Goal: Use online tool/utility: Utilize a website feature to perform a specific function

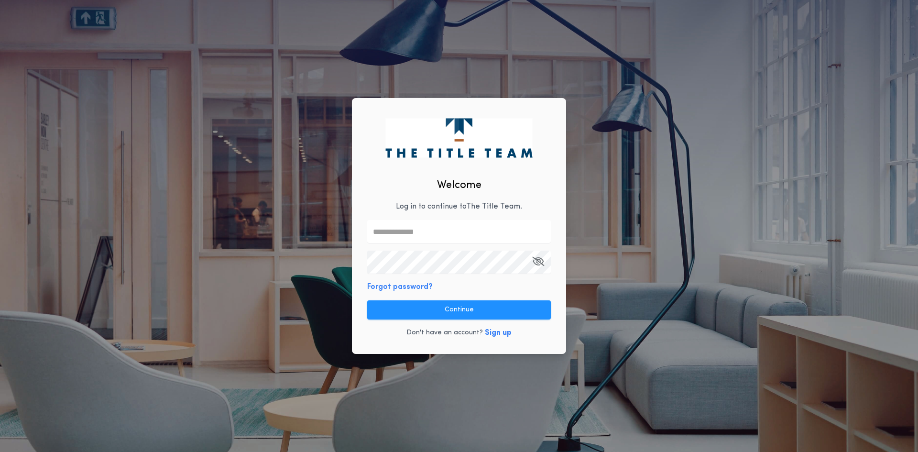
click at [395, 232] on input "text" at bounding box center [459, 231] width 184 height 23
type input "**********"
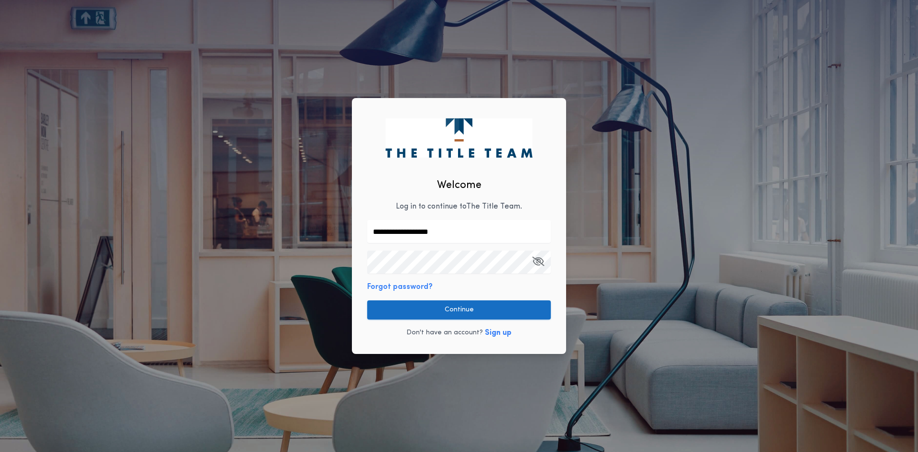
click at [415, 303] on button "Continue" at bounding box center [459, 309] width 184 height 19
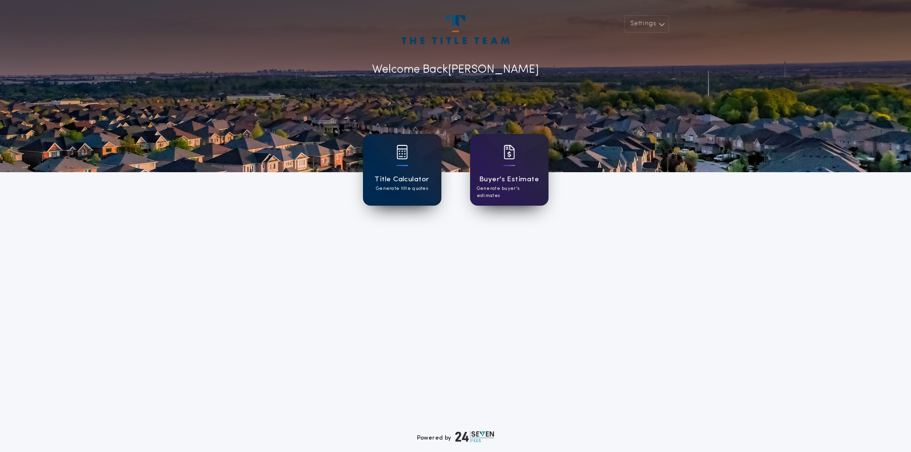
click at [402, 172] on div "Title Calculator Generate title quotes" at bounding box center [402, 170] width 78 height 72
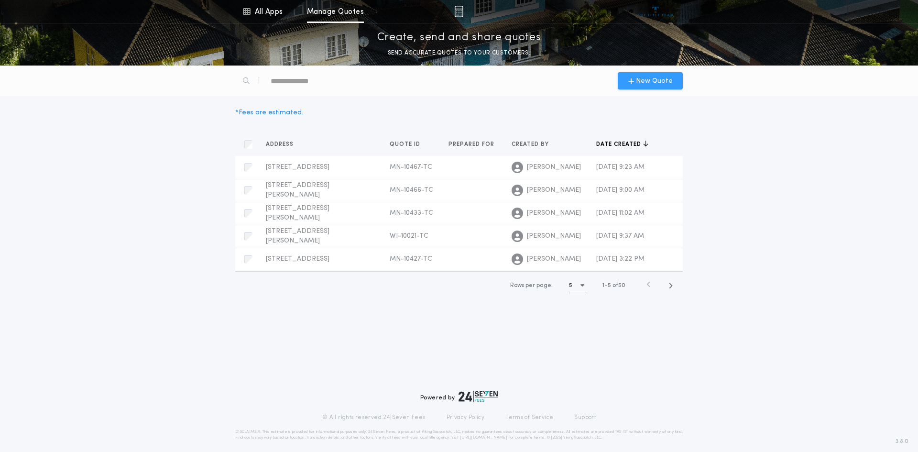
click at [653, 80] on span "New Quote" at bounding box center [654, 81] width 37 height 10
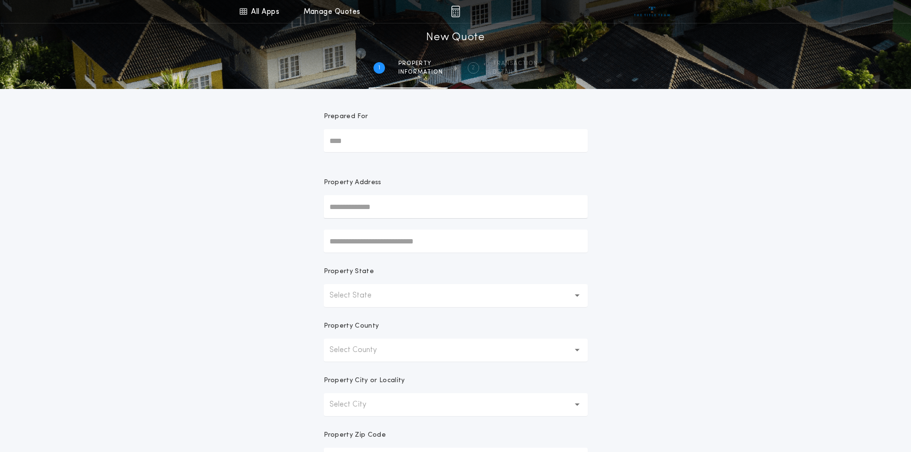
click at [350, 207] on input "text" at bounding box center [456, 206] width 264 height 23
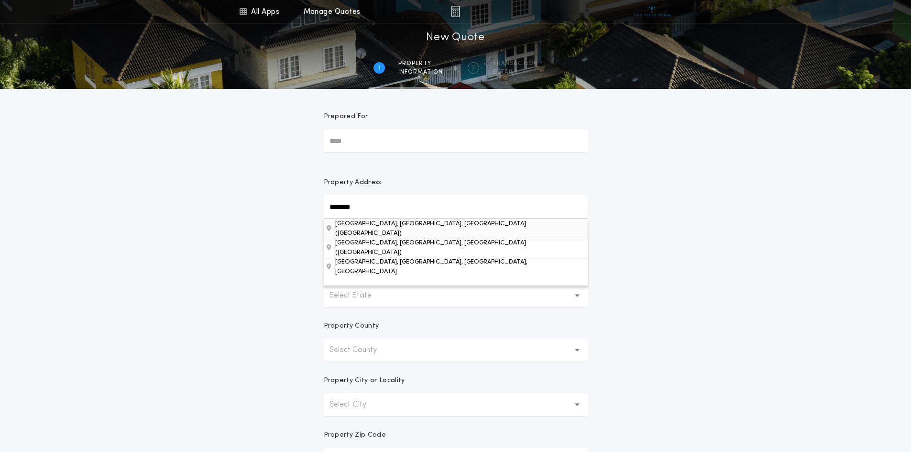
click at [378, 230] on button "[GEOGRAPHIC_DATA], [GEOGRAPHIC_DATA], [GEOGRAPHIC_DATA] ([GEOGRAPHIC_DATA])" at bounding box center [456, 228] width 264 height 19
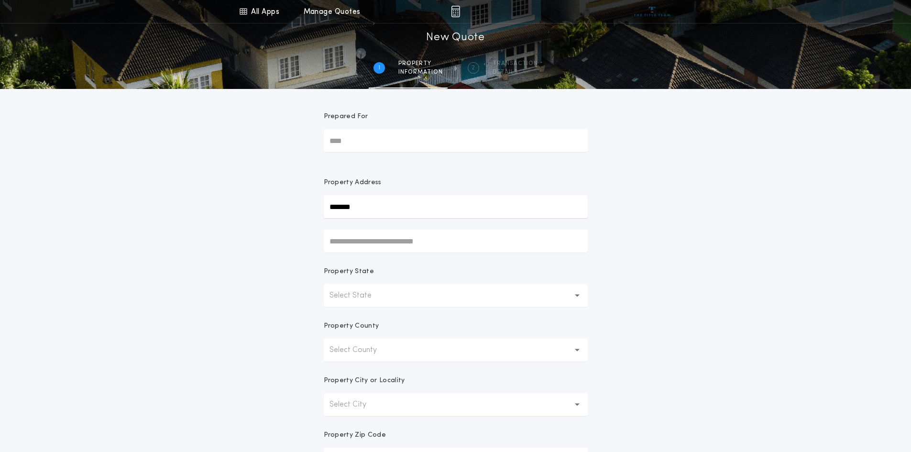
type input "******"
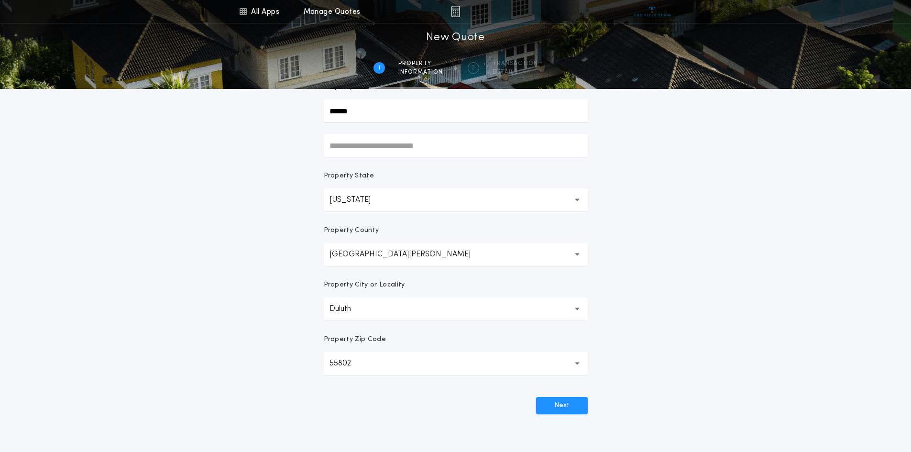
click at [574, 365] on button "55802 *****" at bounding box center [456, 363] width 264 height 23
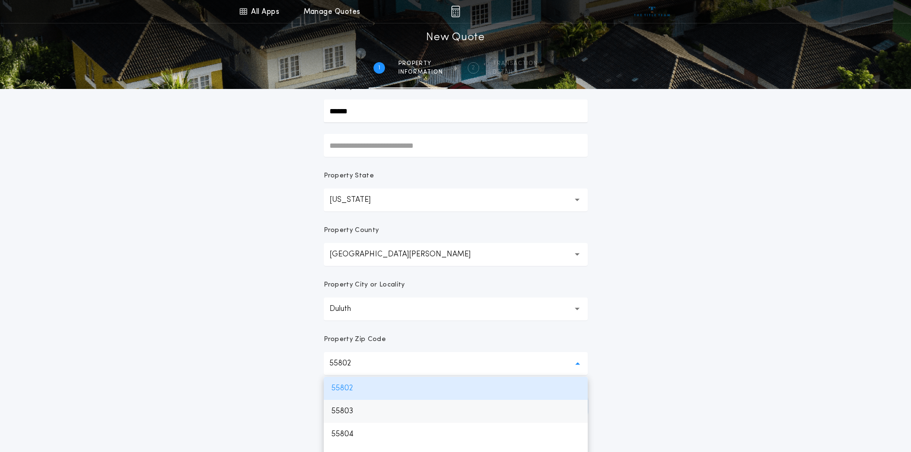
click at [389, 414] on p "55803" at bounding box center [456, 411] width 264 height 23
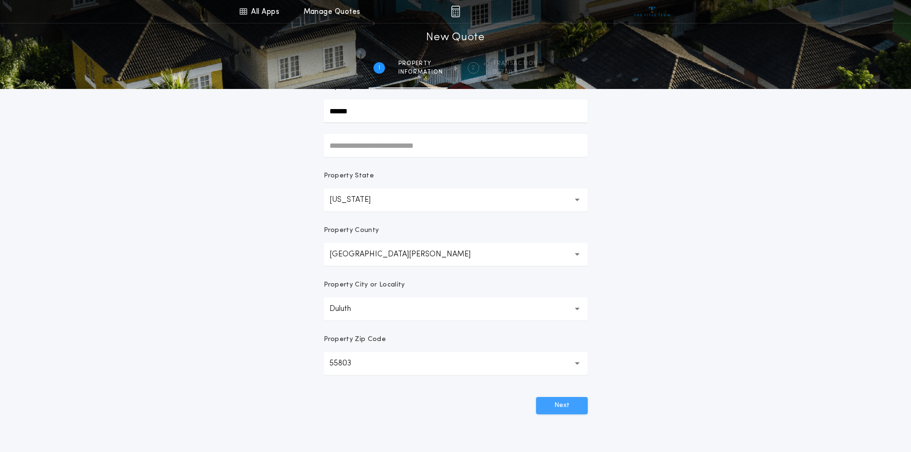
click at [560, 406] on button "Next" at bounding box center [562, 405] width 52 height 17
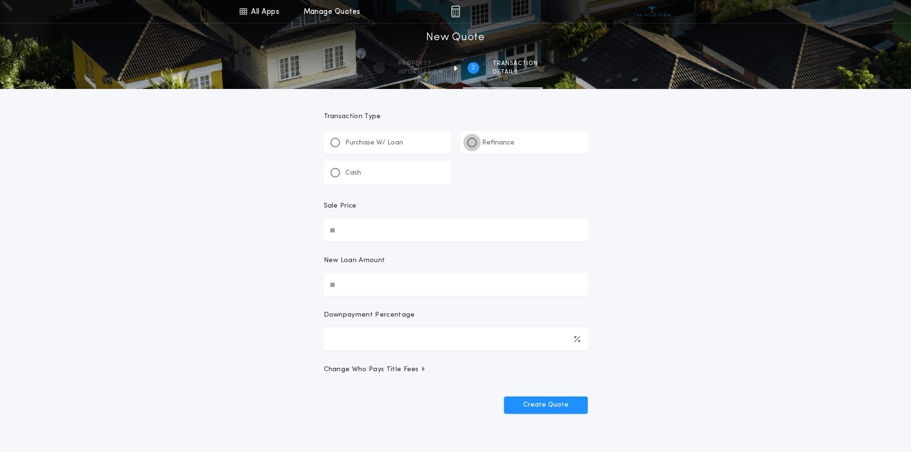
click at [474, 141] on div at bounding box center [472, 143] width 10 height 10
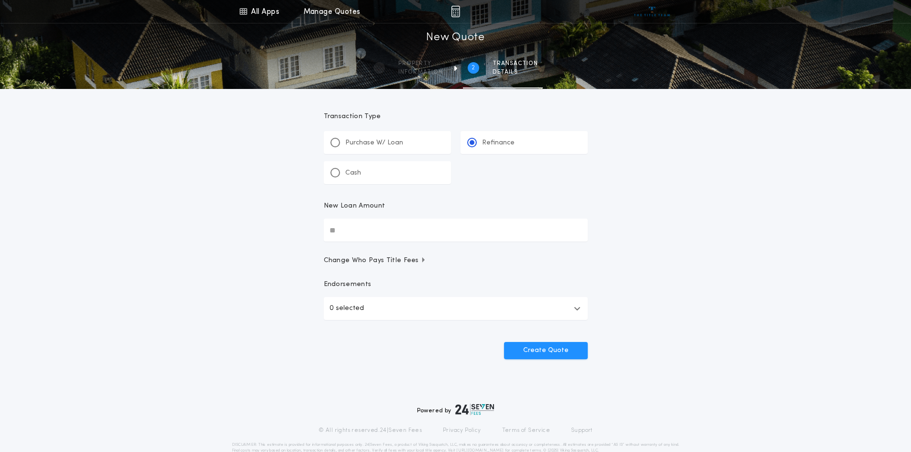
click at [373, 227] on input "New Loan Amount" at bounding box center [456, 230] width 264 height 23
type input "********"
click at [572, 354] on button "Create Quote" at bounding box center [546, 350] width 84 height 17
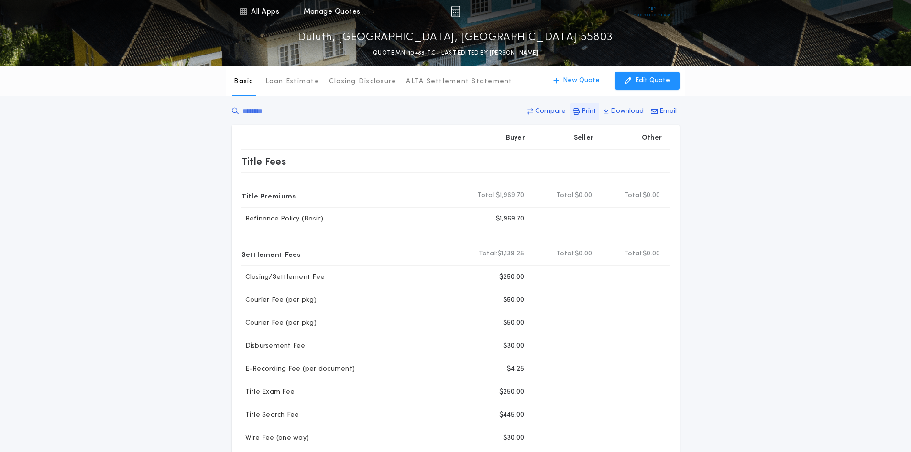
click at [593, 111] on p "Print" at bounding box center [589, 112] width 15 height 10
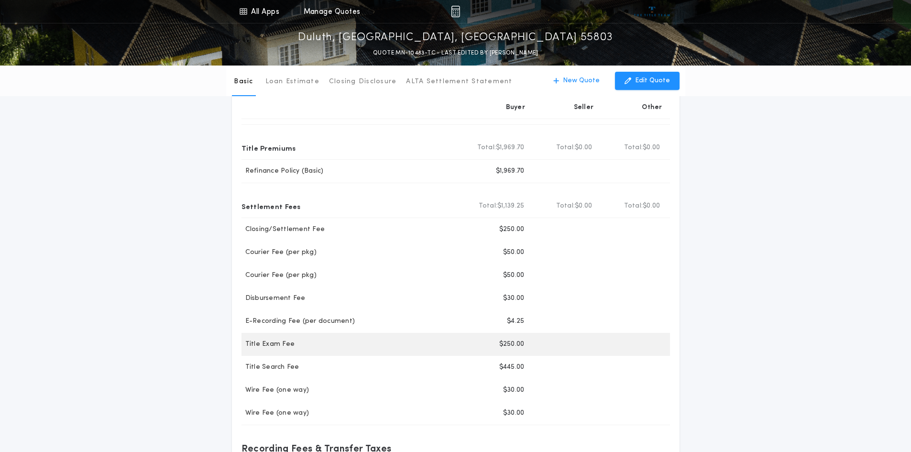
scroll to position [191, 0]
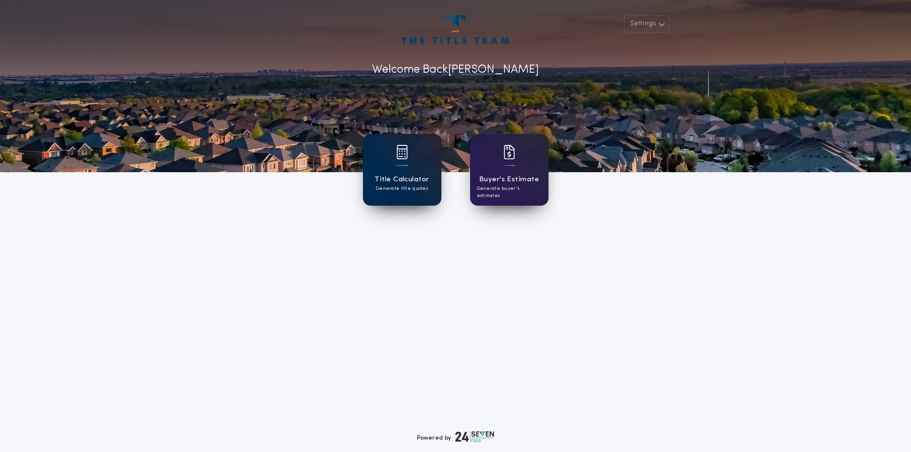
click at [399, 158] on img at bounding box center [402, 152] width 11 height 14
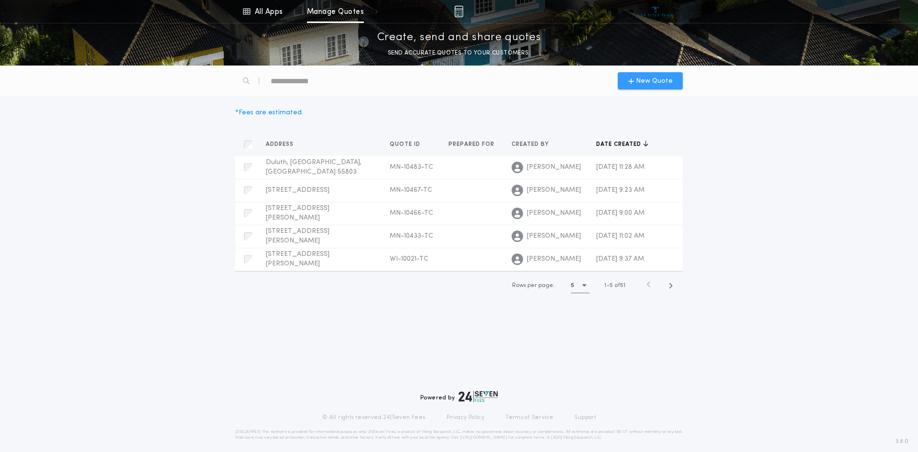
click at [645, 75] on div "New Quote" at bounding box center [650, 80] width 65 height 17
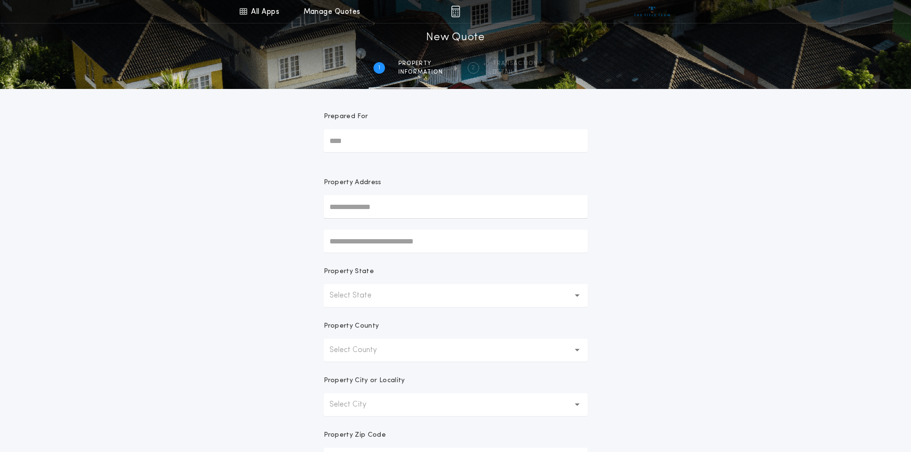
click at [346, 206] on input "text" at bounding box center [456, 206] width 264 height 23
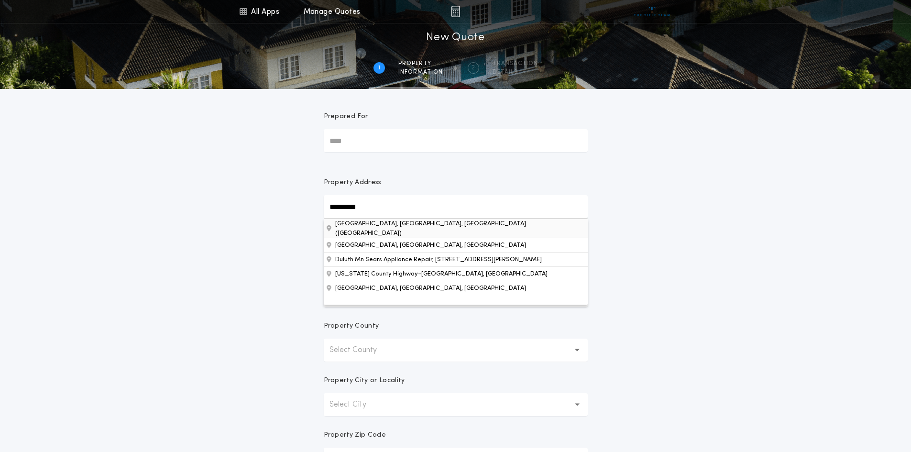
click at [393, 226] on button "[GEOGRAPHIC_DATA], [GEOGRAPHIC_DATA], [GEOGRAPHIC_DATA] ([GEOGRAPHIC_DATA])" at bounding box center [456, 228] width 264 height 19
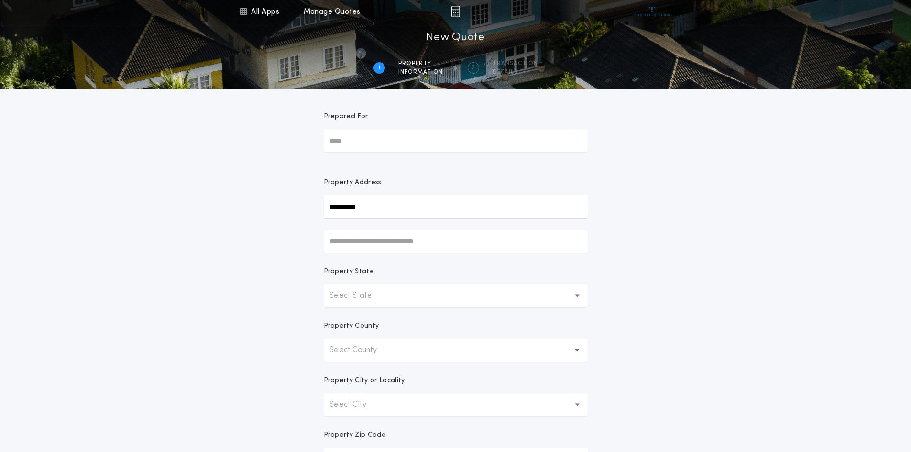
type input "******"
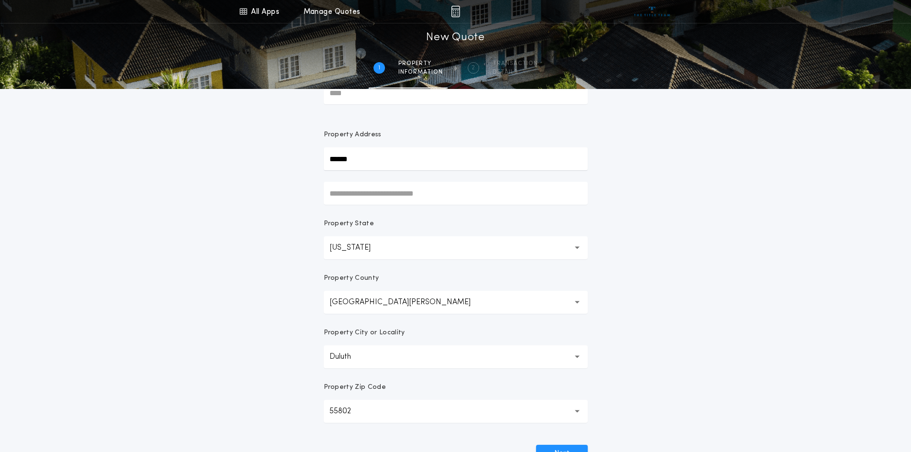
scroll to position [96, 0]
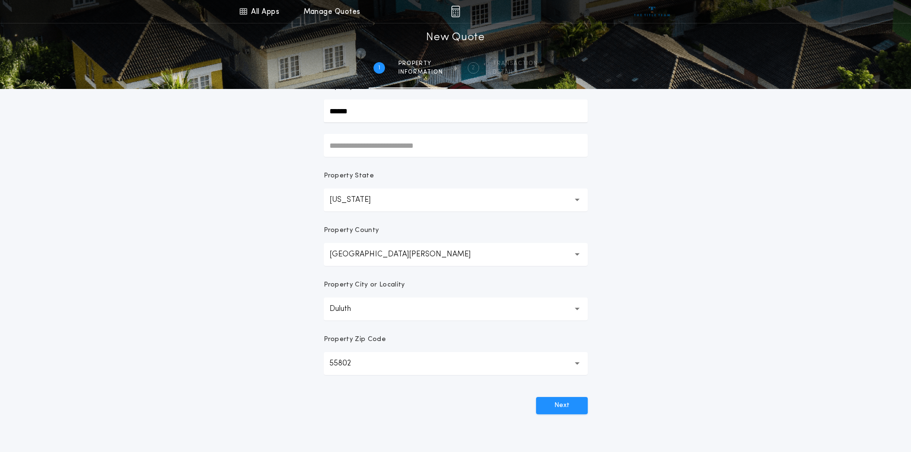
click at [577, 364] on icon "button" at bounding box center [577, 363] width 5 height 2
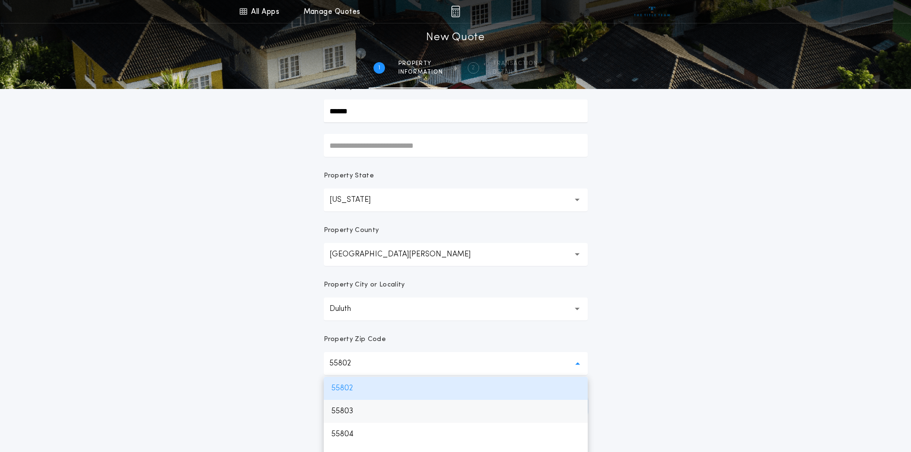
click at [343, 409] on p "55803" at bounding box center [456, 411] width 264 height 23
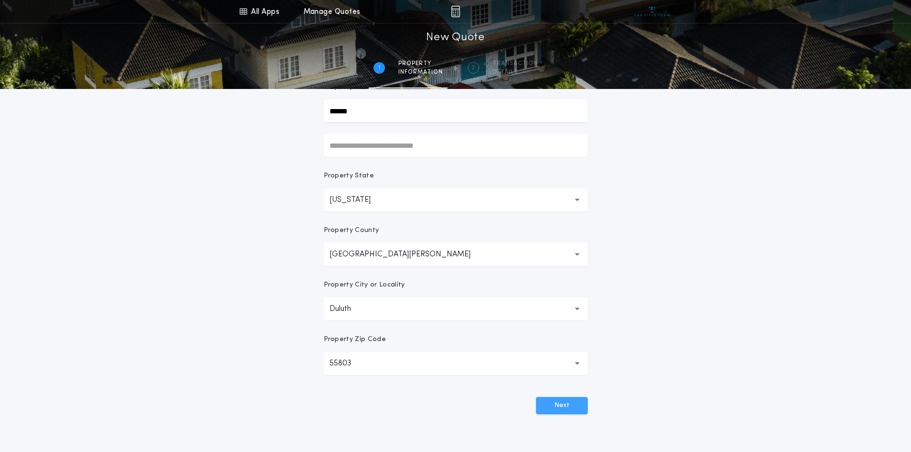
click at [574, 405] on button "Next" at bounding box center [562, 405] width 52 height 17
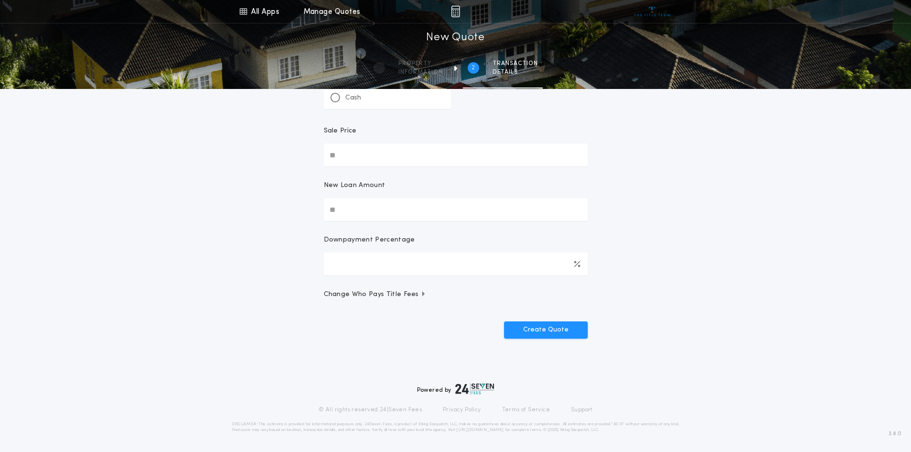
scroll to position [0, 0]
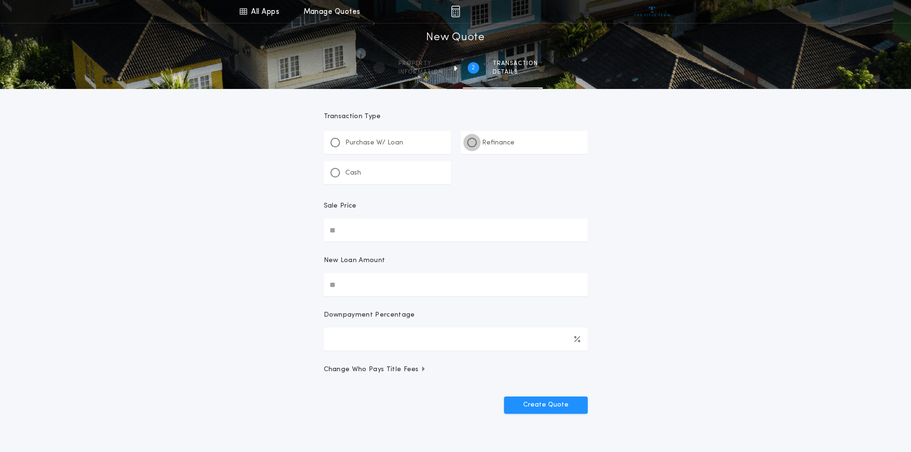
click at [474, 143] on div at bounding box center [472, 143] width 10 height 10
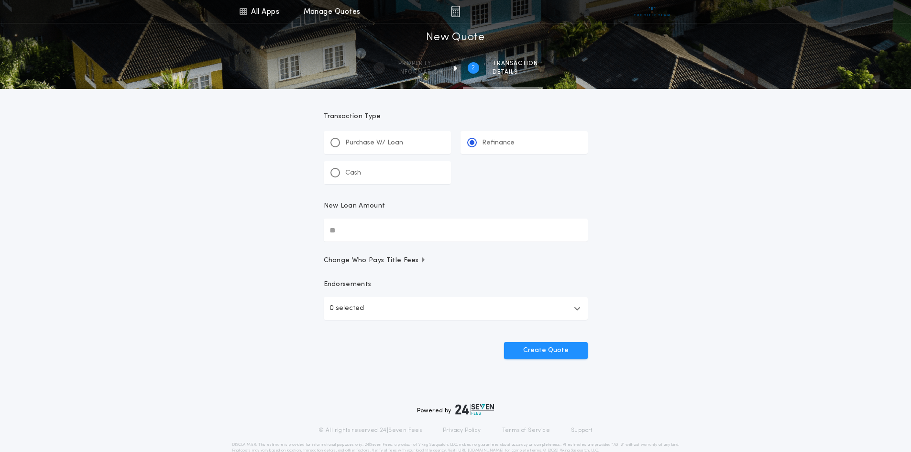
click at [404, 227] on input "New Loan Amount" at bounding box center [456, 230] width 264 height 23
type input "********"
click at [537, 347] on button "Create Quote" at bounding box center [546, 350] width 84 height 17
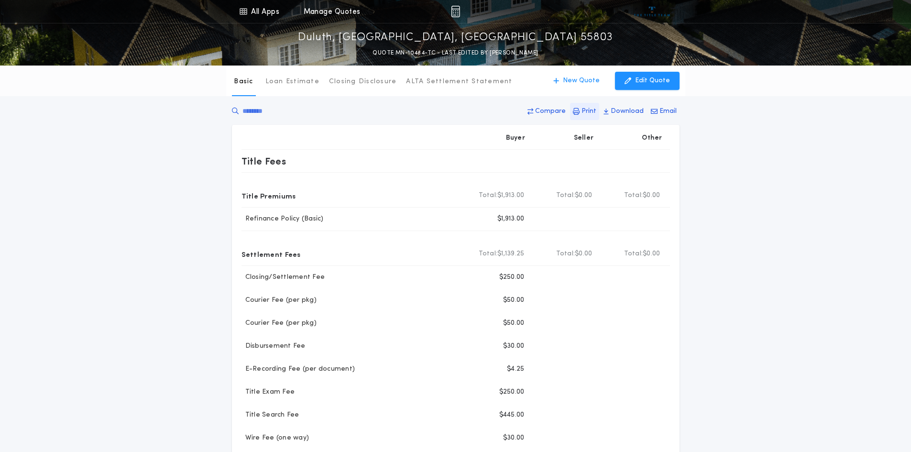
click at [589, 112] on p "Print" at bounding box center [589, 112] width 15 height 10
